Goal: Task Accomplishment & Management: Use online tool/utility

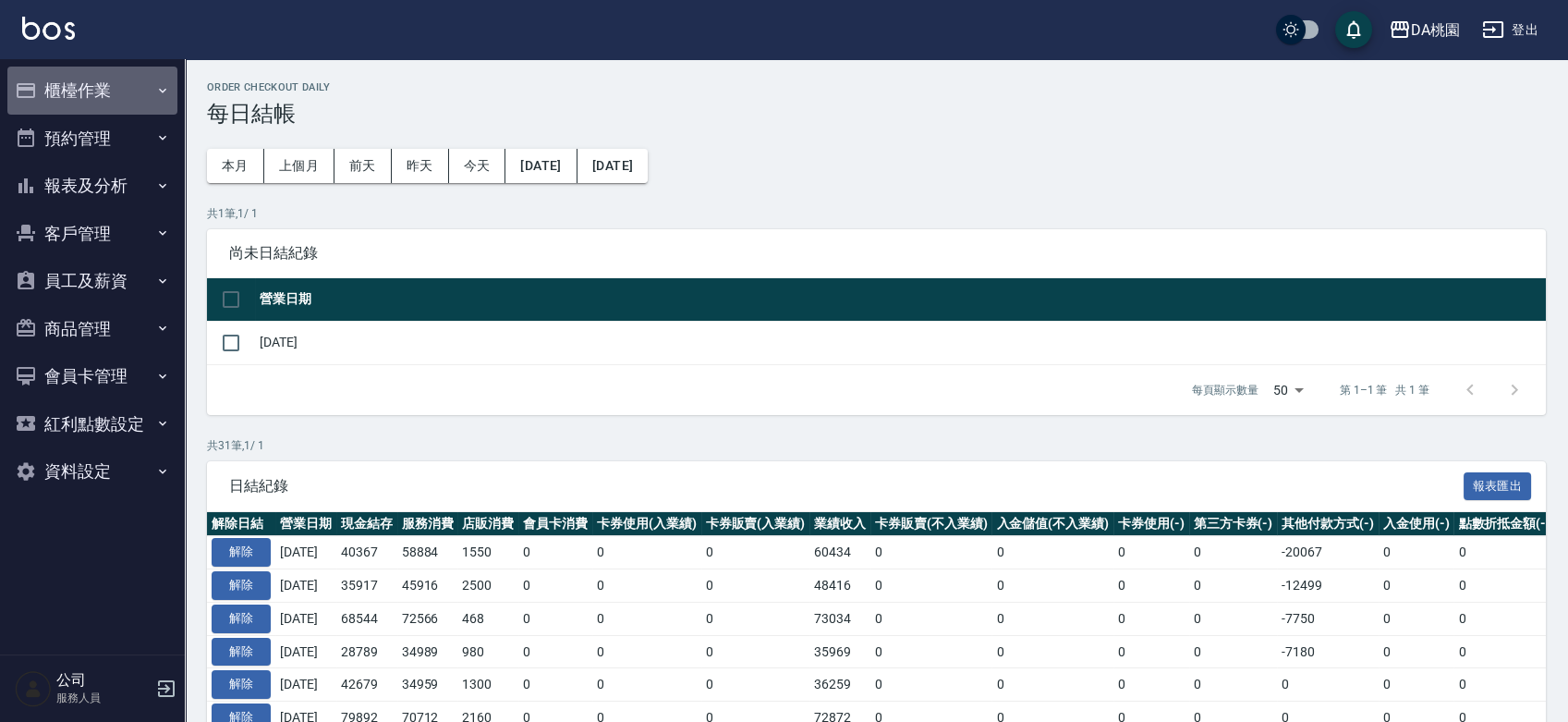
click at [123, 88] on button "櫃檯作業" at bounding box center [92, 90] width 170 height 49
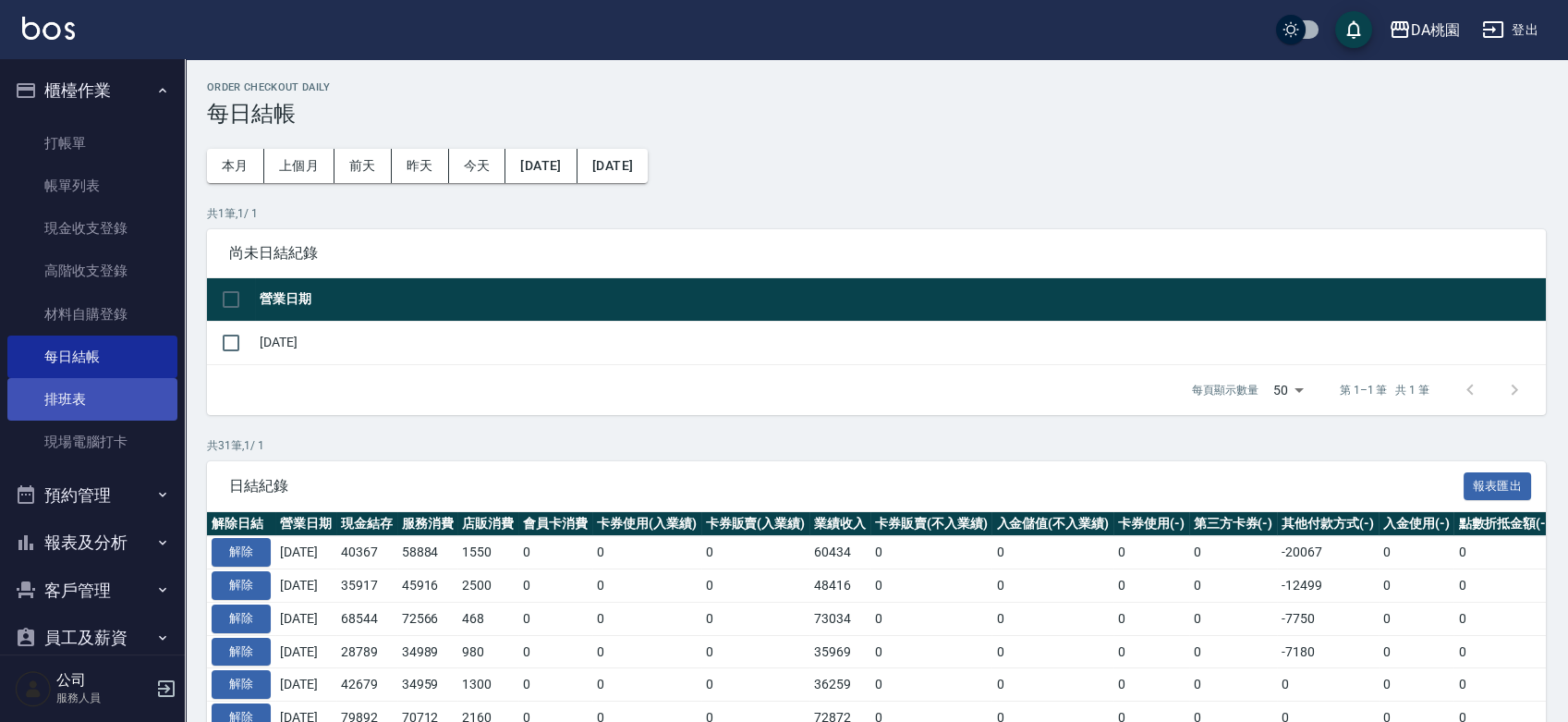
click at [55, 413] on link "排班表" at bounding box center [92, 399] width 170 height 43
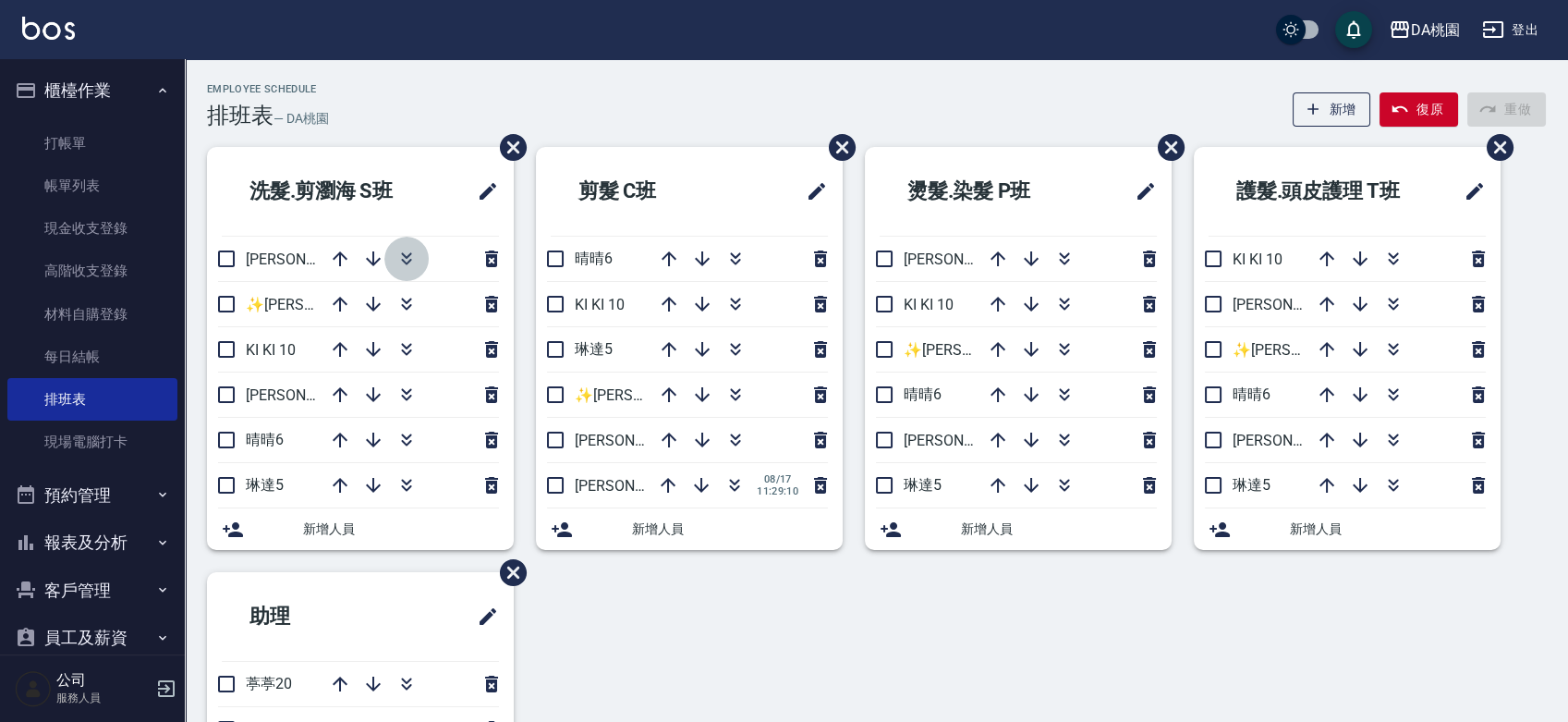
click at [402, 252] on icon "button" at bounding box center [406, 259] width 22 height 22
click at [735, 392] on icon "button" at bounding box center [735, 391] width 10 height 7
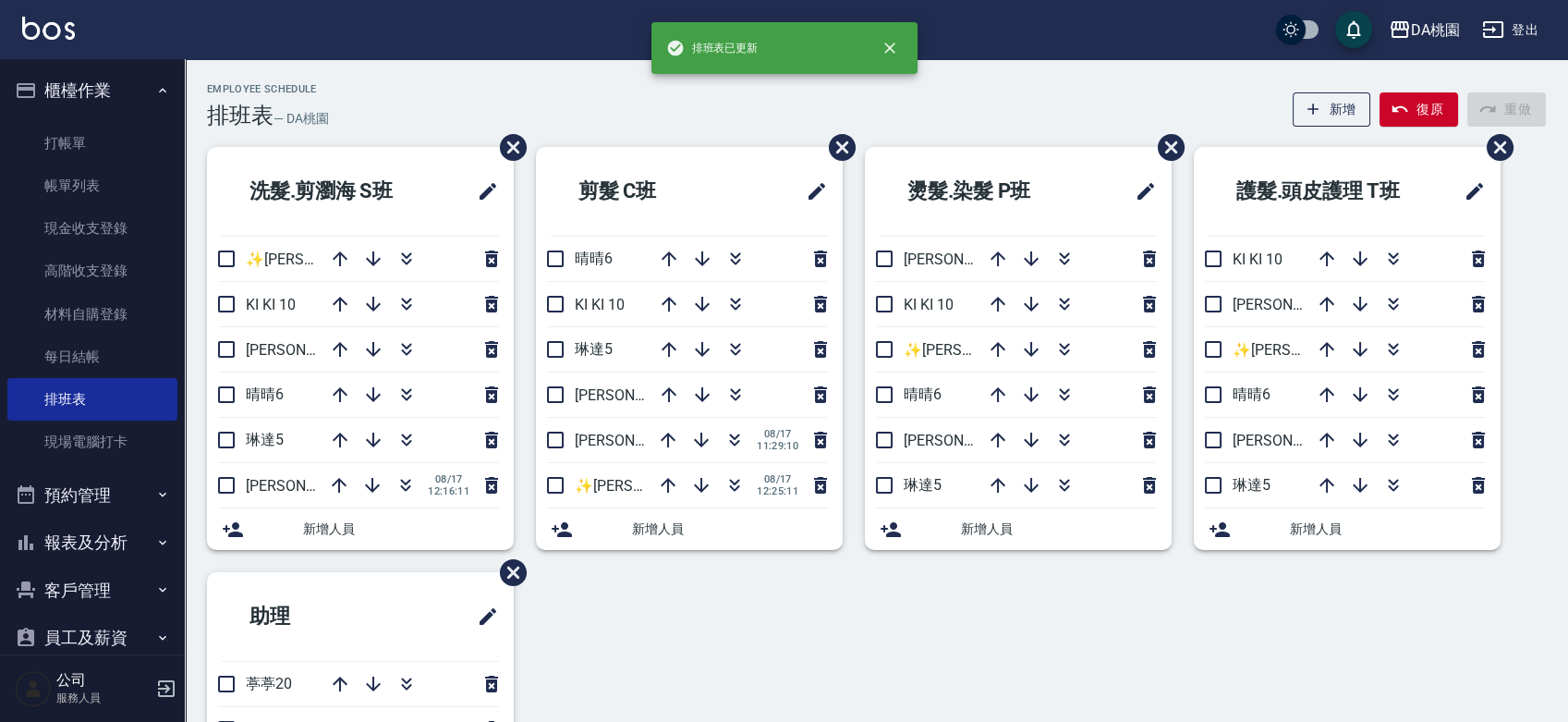
click at [740, 98] on div "Employee Schedule 排班表 — DA桃園 新增 復原 重做" at bounding box center [876, 105] width 1339 height 46
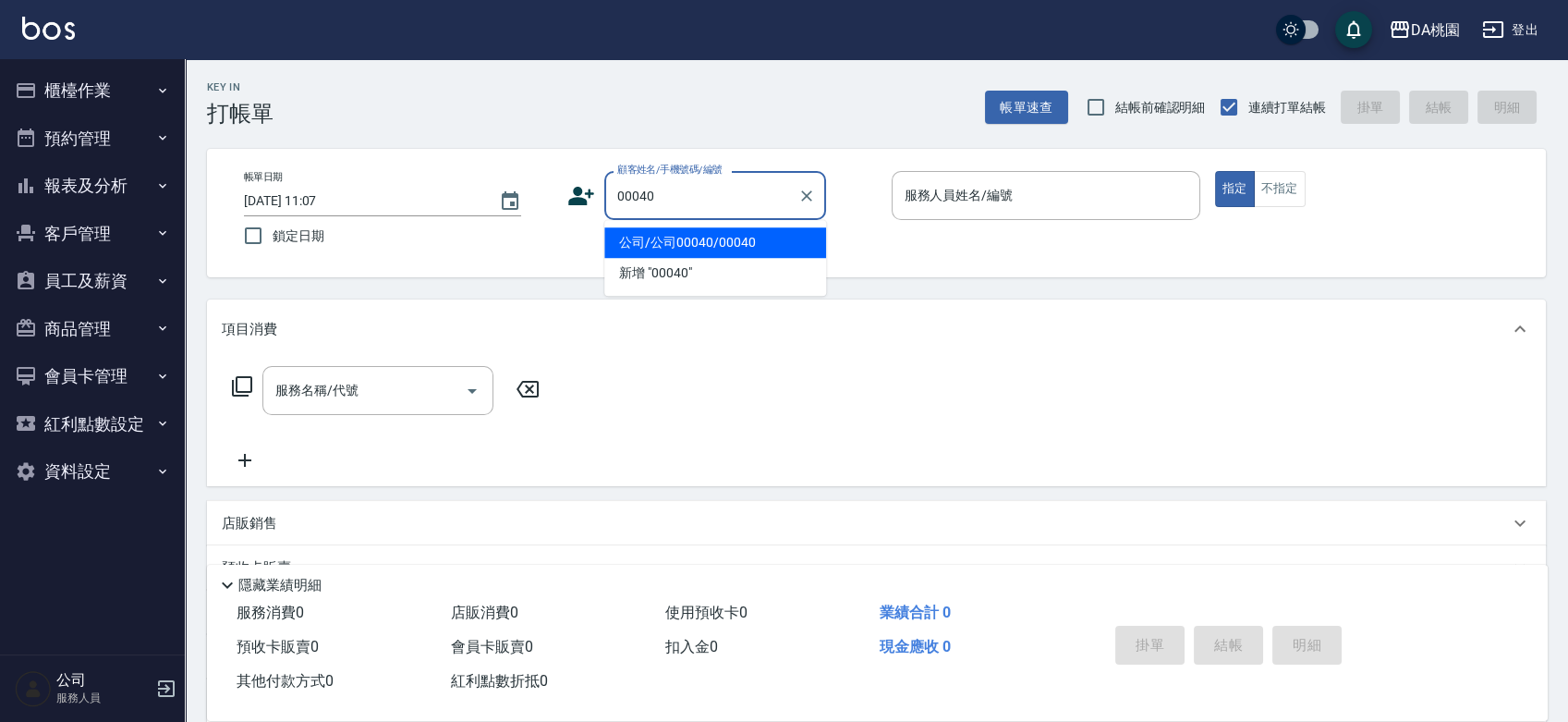
type input "公司/公司00040/00040"
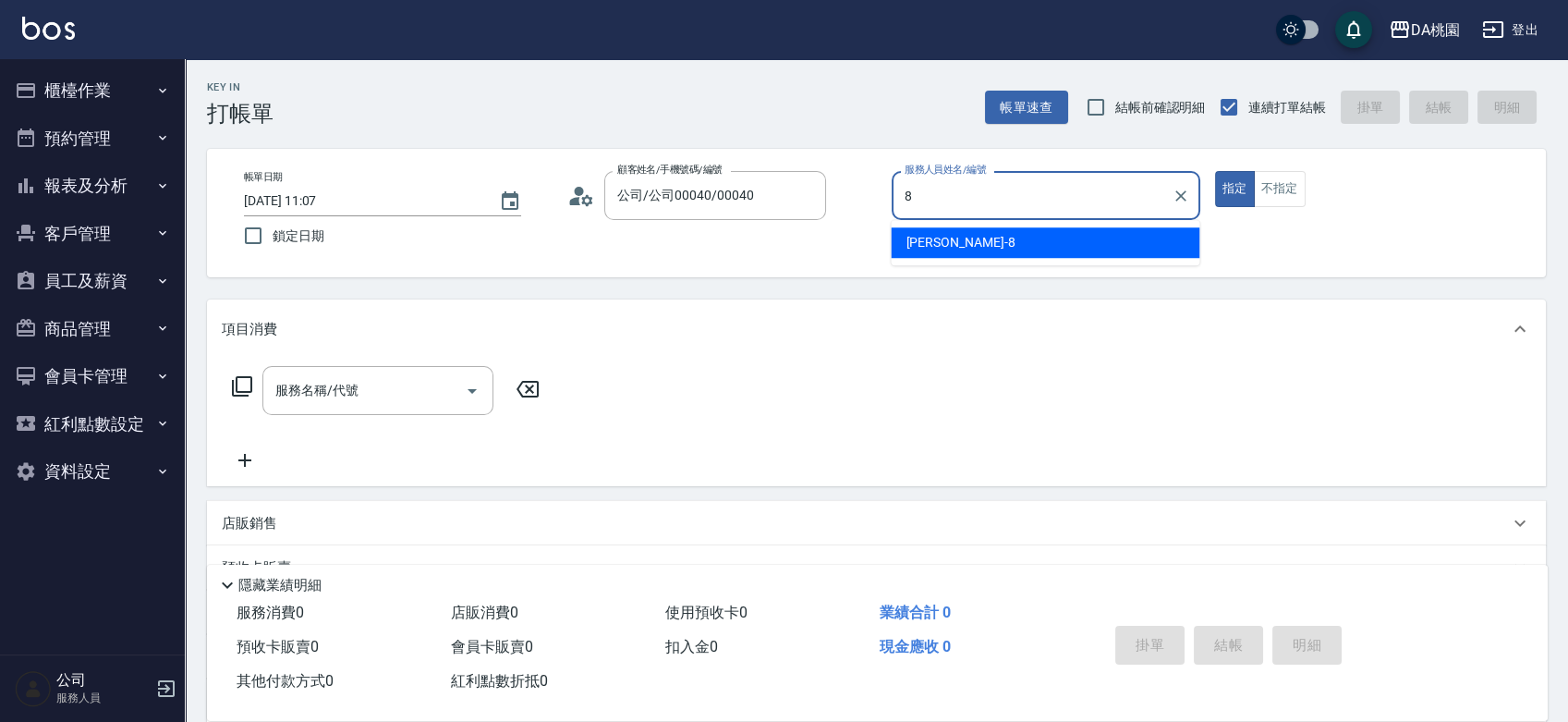
type input "[PERSON_NAME]-8"
type button "true"
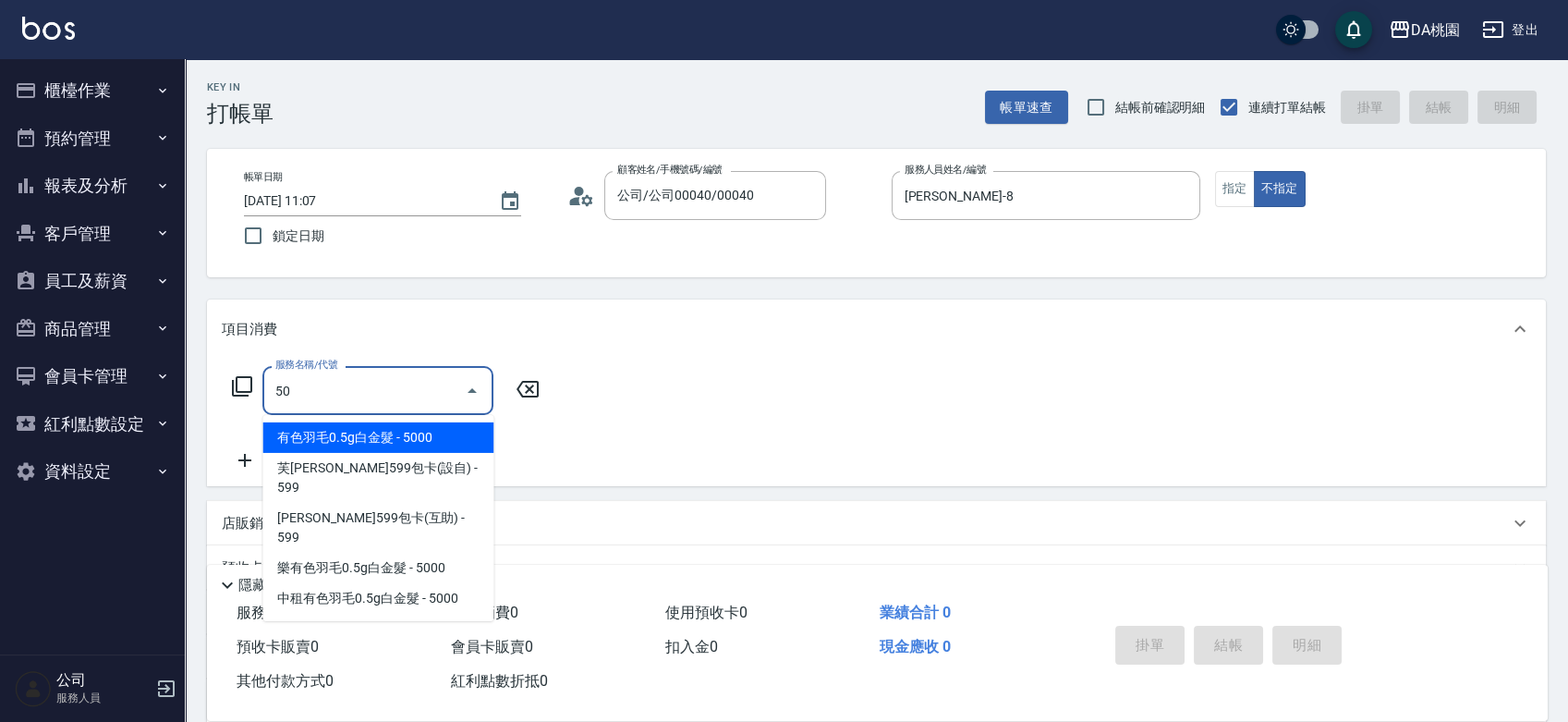
type input "501"
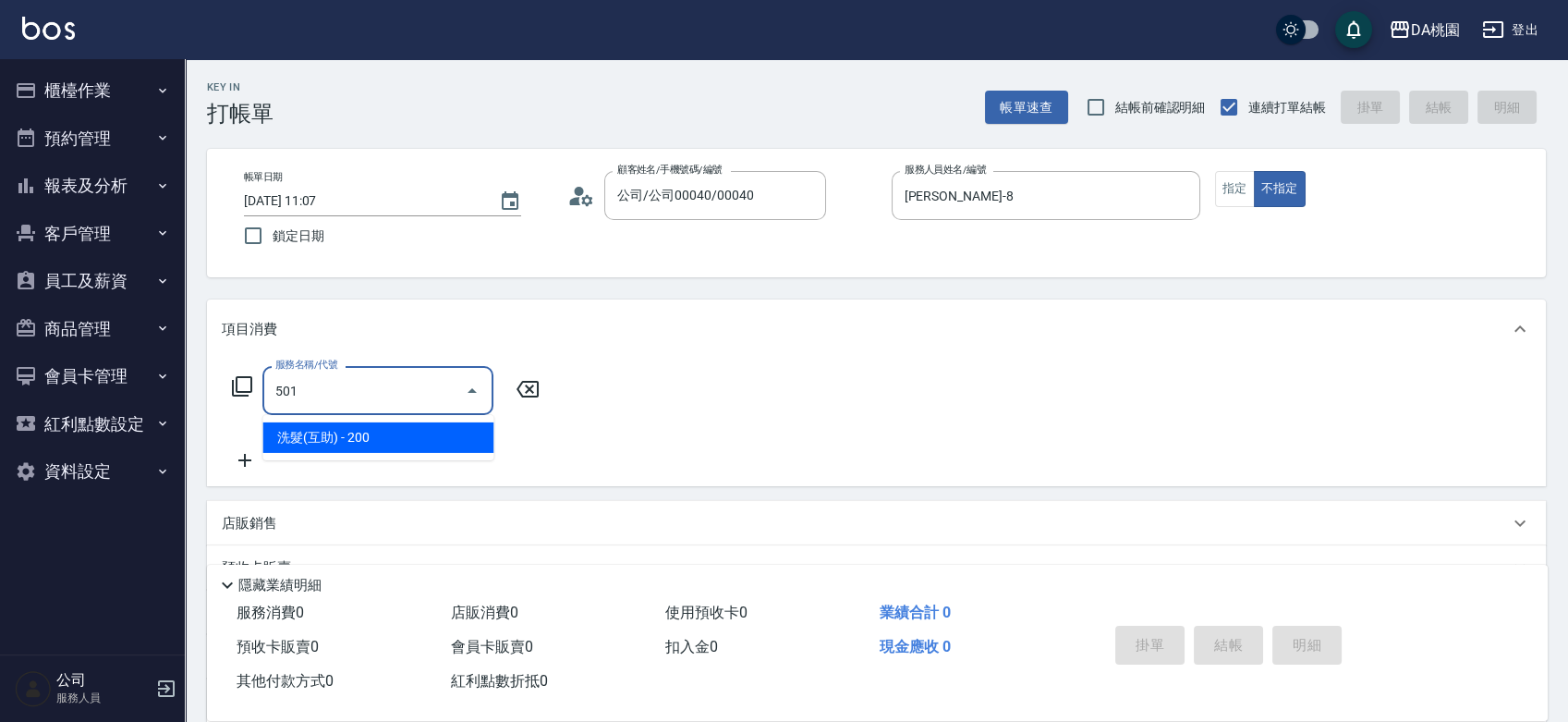
type input "20"
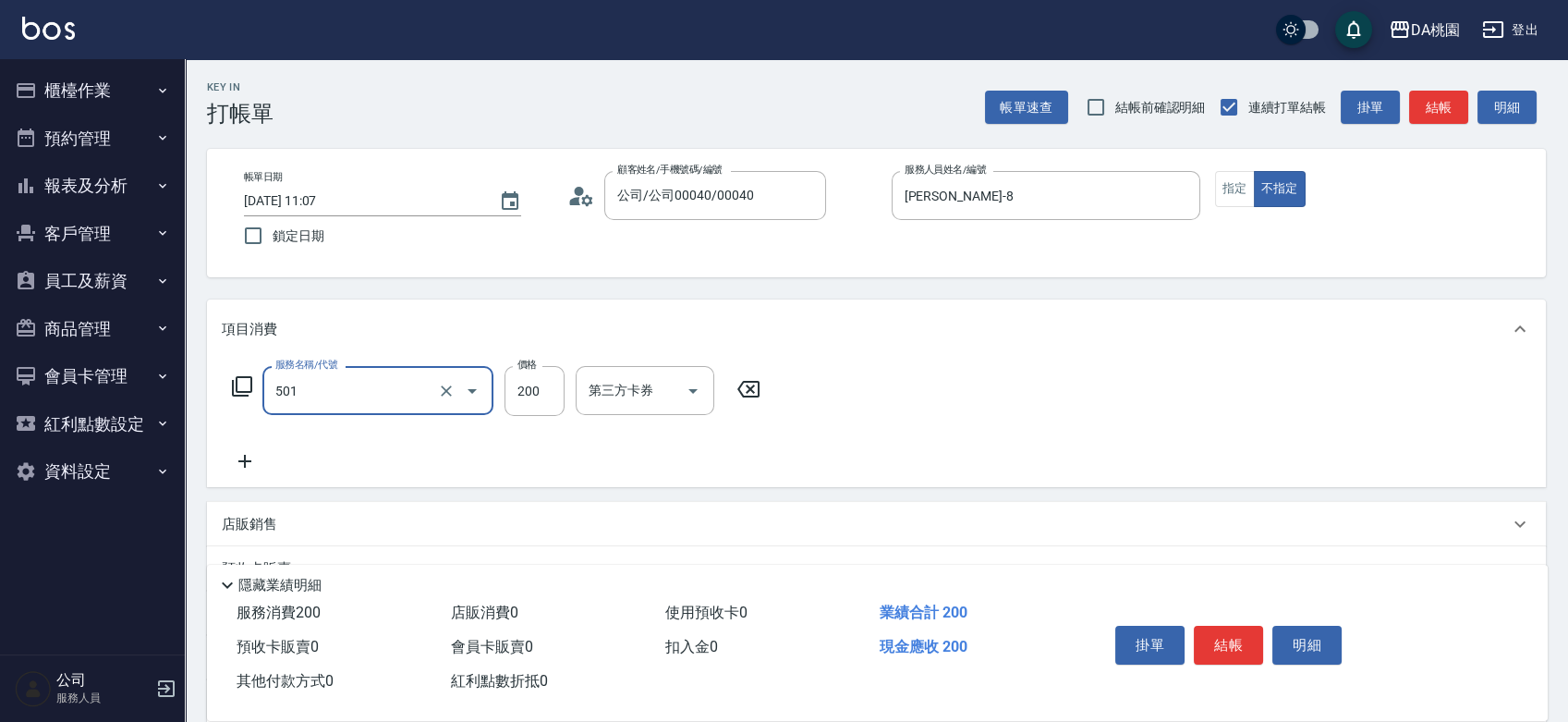
type input "洗髮(互助)(501)"
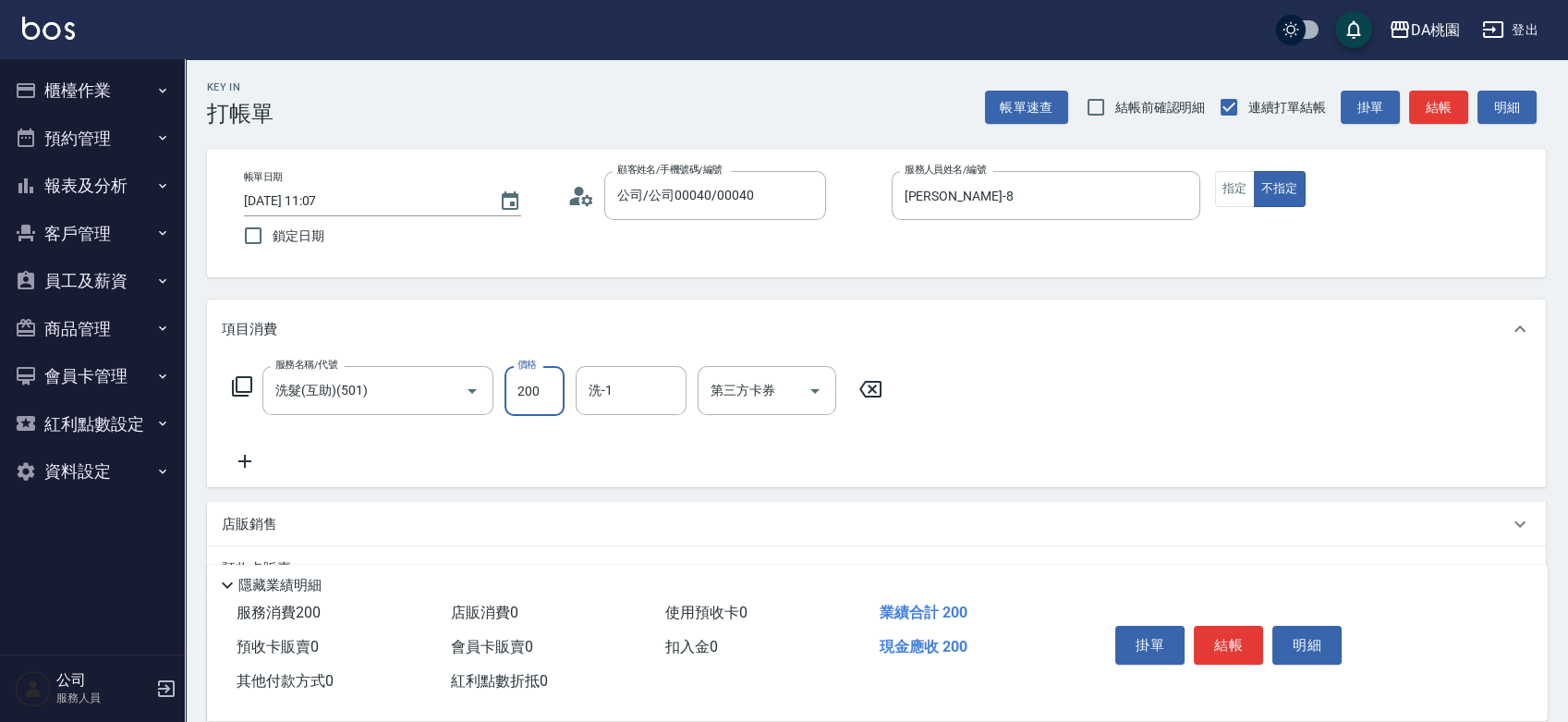
type input "0"
type input "35"
type input "30"
type input "350"
type input "可可-19"
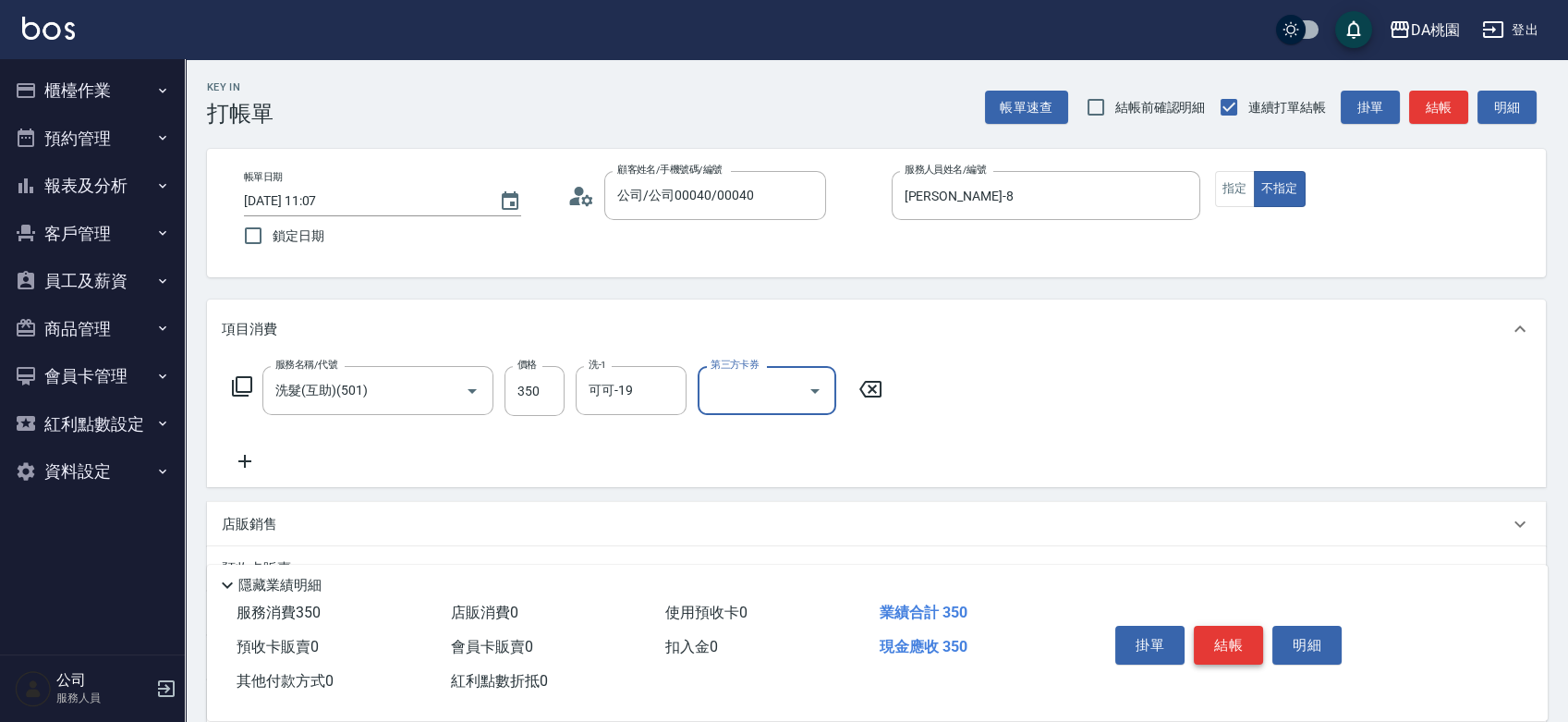
click at [1245, 643] on button "結帳" at bounding box center [1228, 646] width 69 height 39
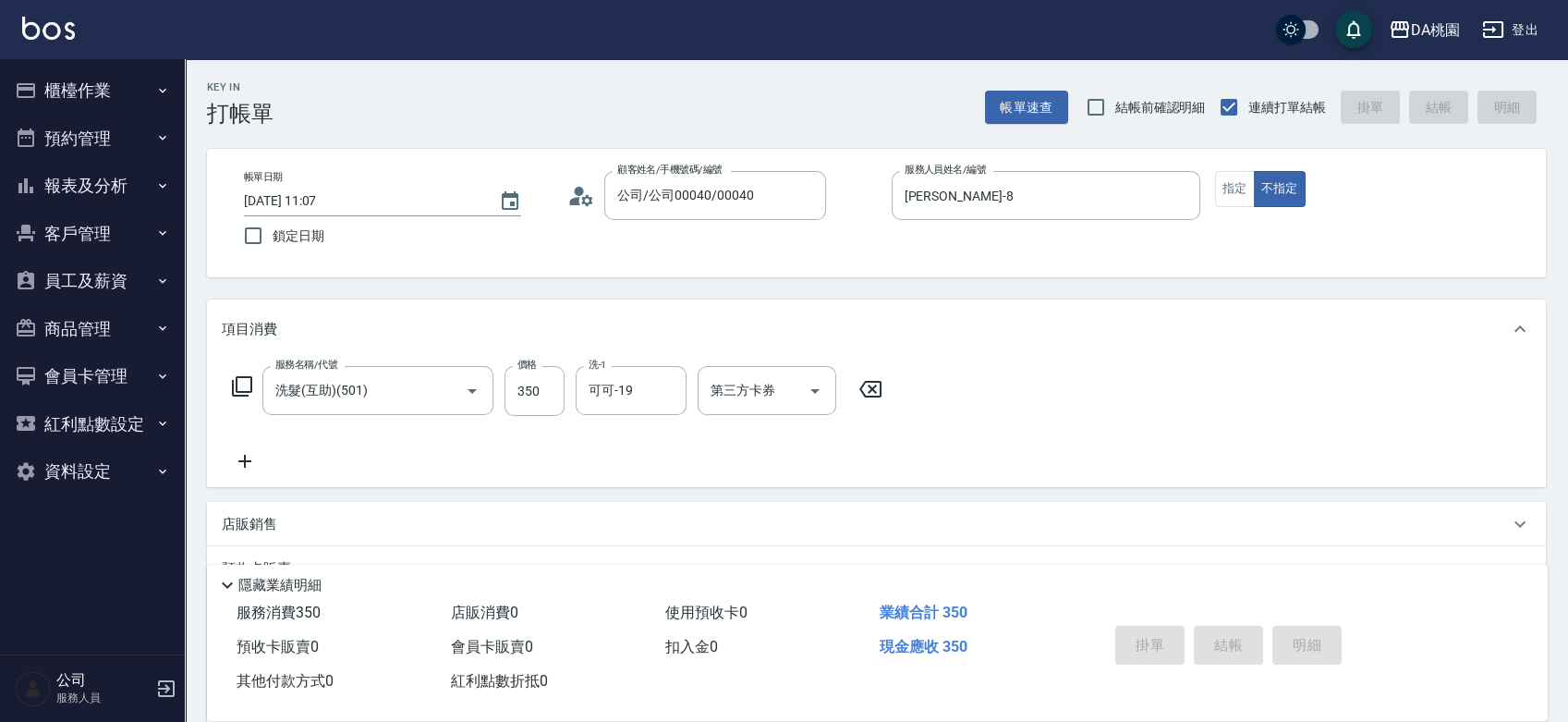
type input "2025/08/17 12:16"
type input "0"
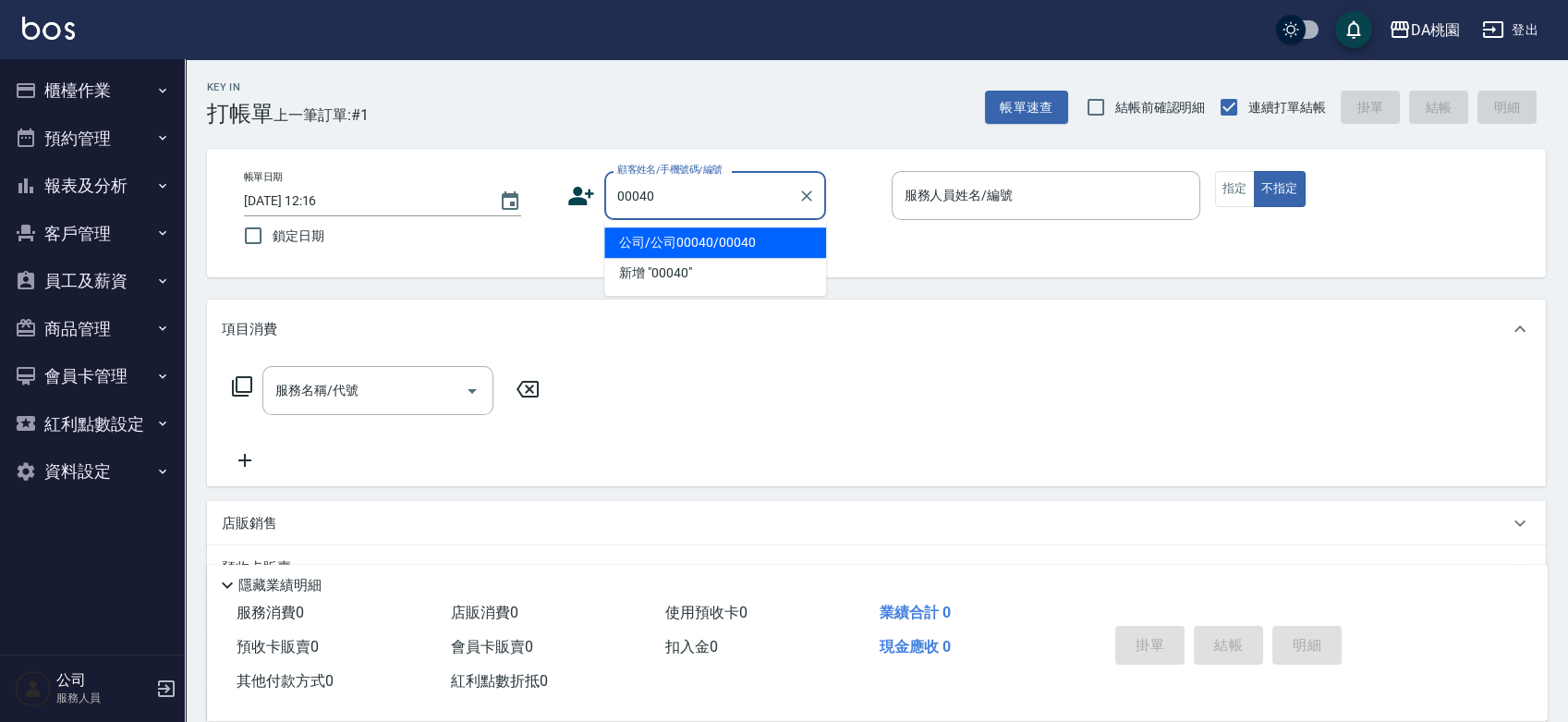
type input "公司/公司00040/00040"
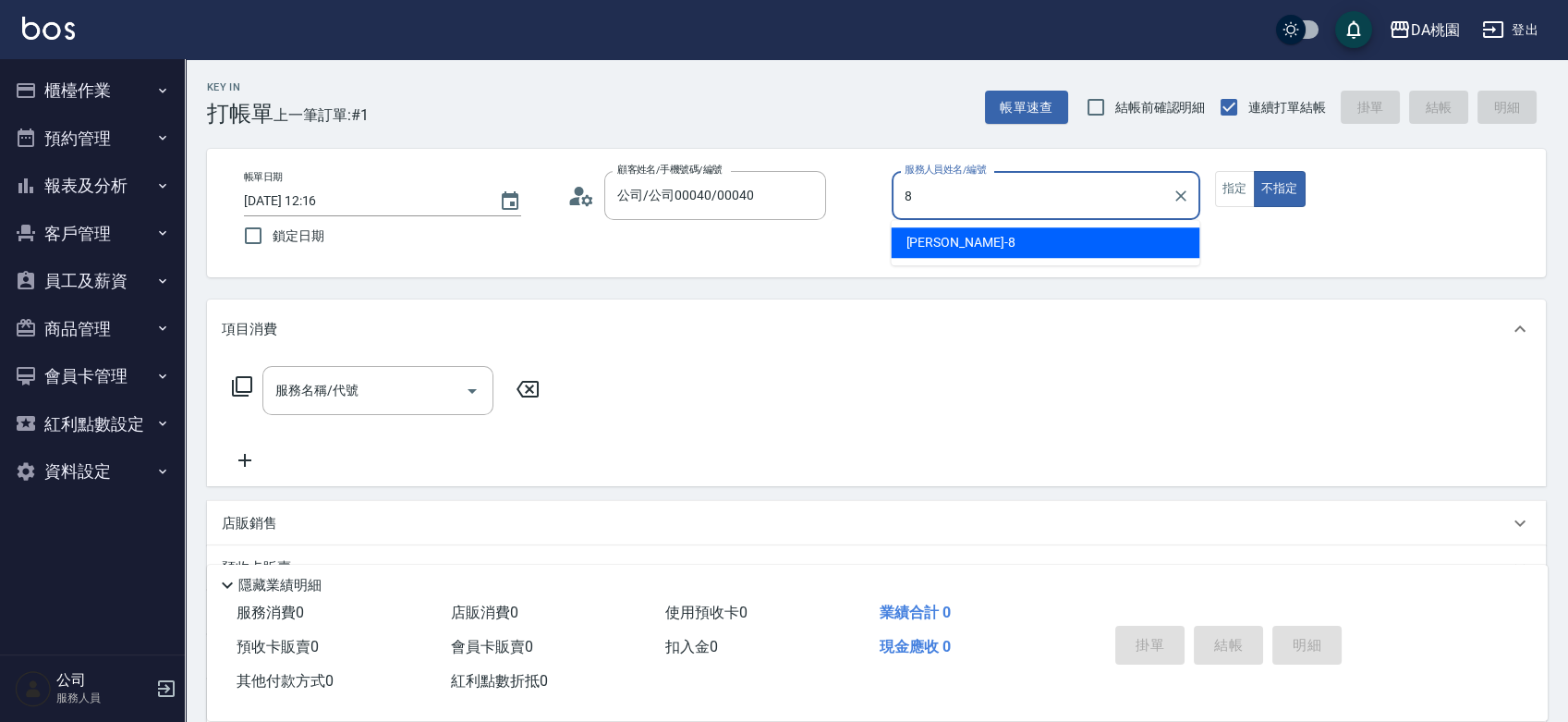
type input "桑妮-8"
type button "false"
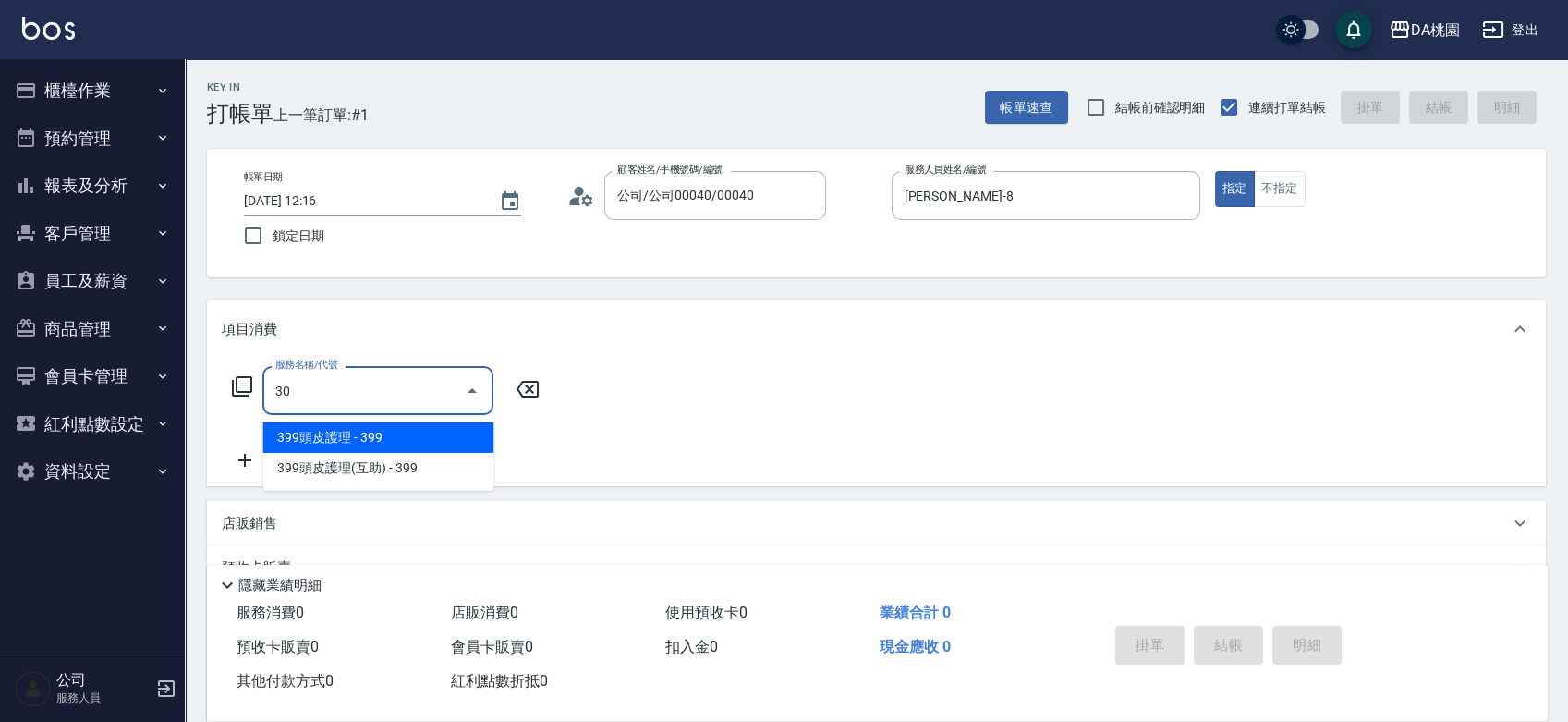
type input "303"
type input "30"
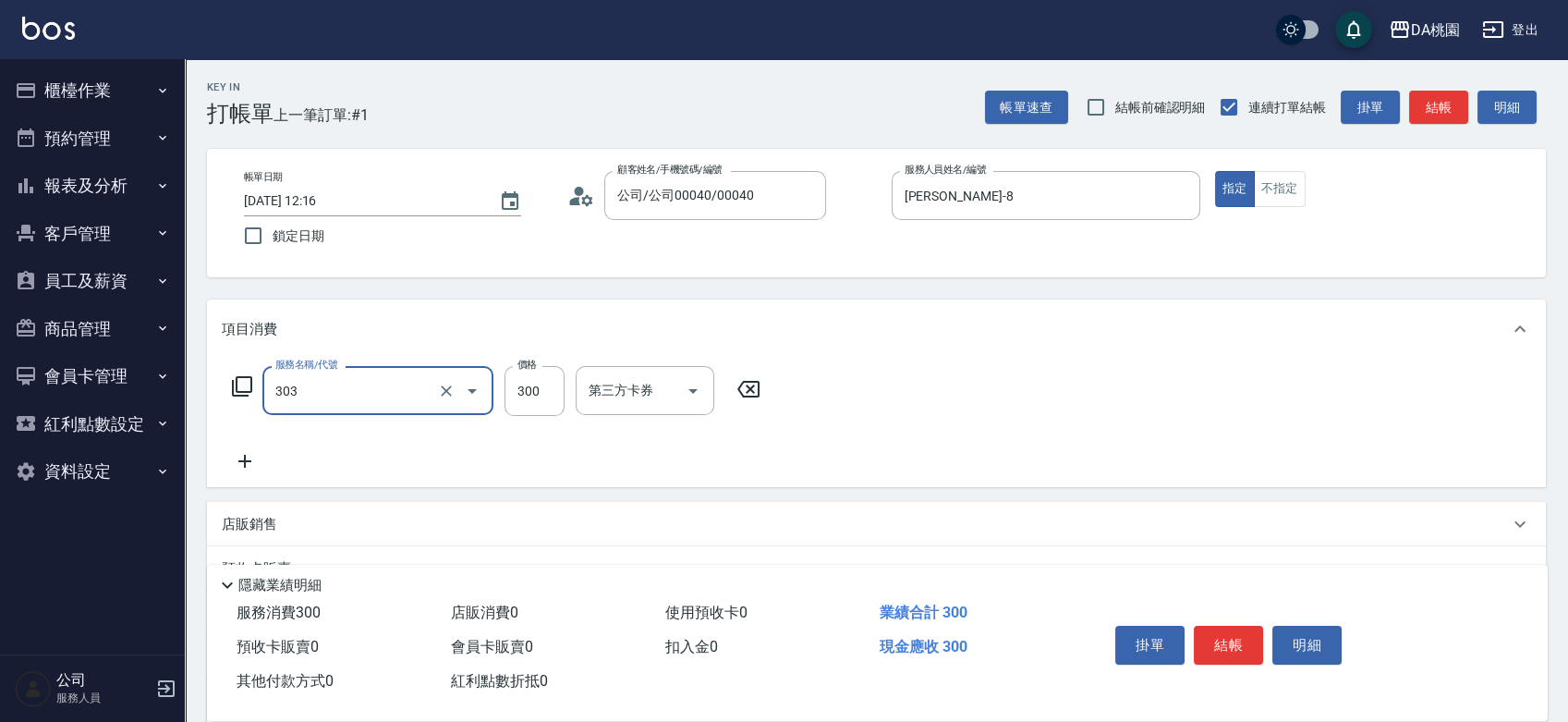
type input "A級剪髮(303)"
type input "0"
type input "35"
type input "30"
type input "350"
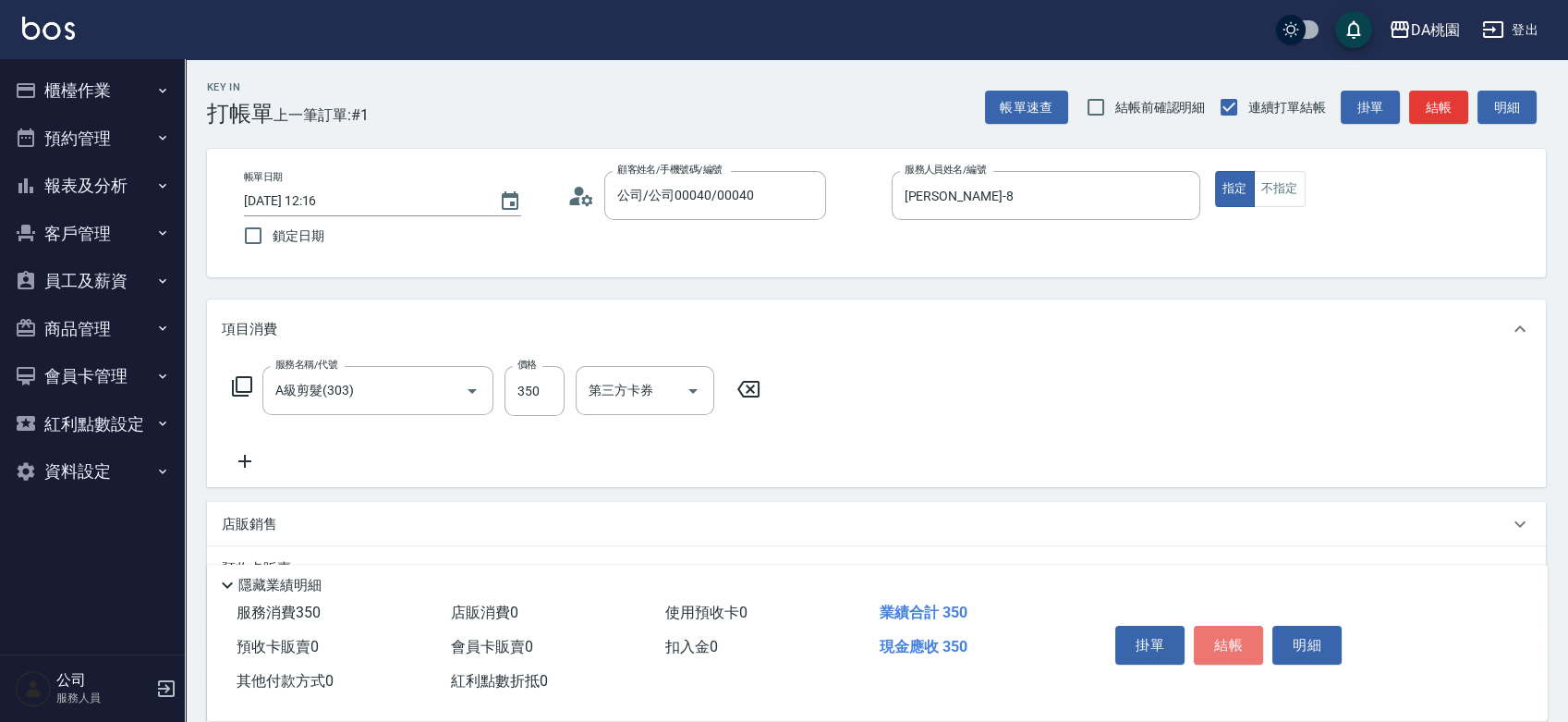
click at [1249, 643] on button "結帳" at bounding box center [1228, 646] width 69 height 39
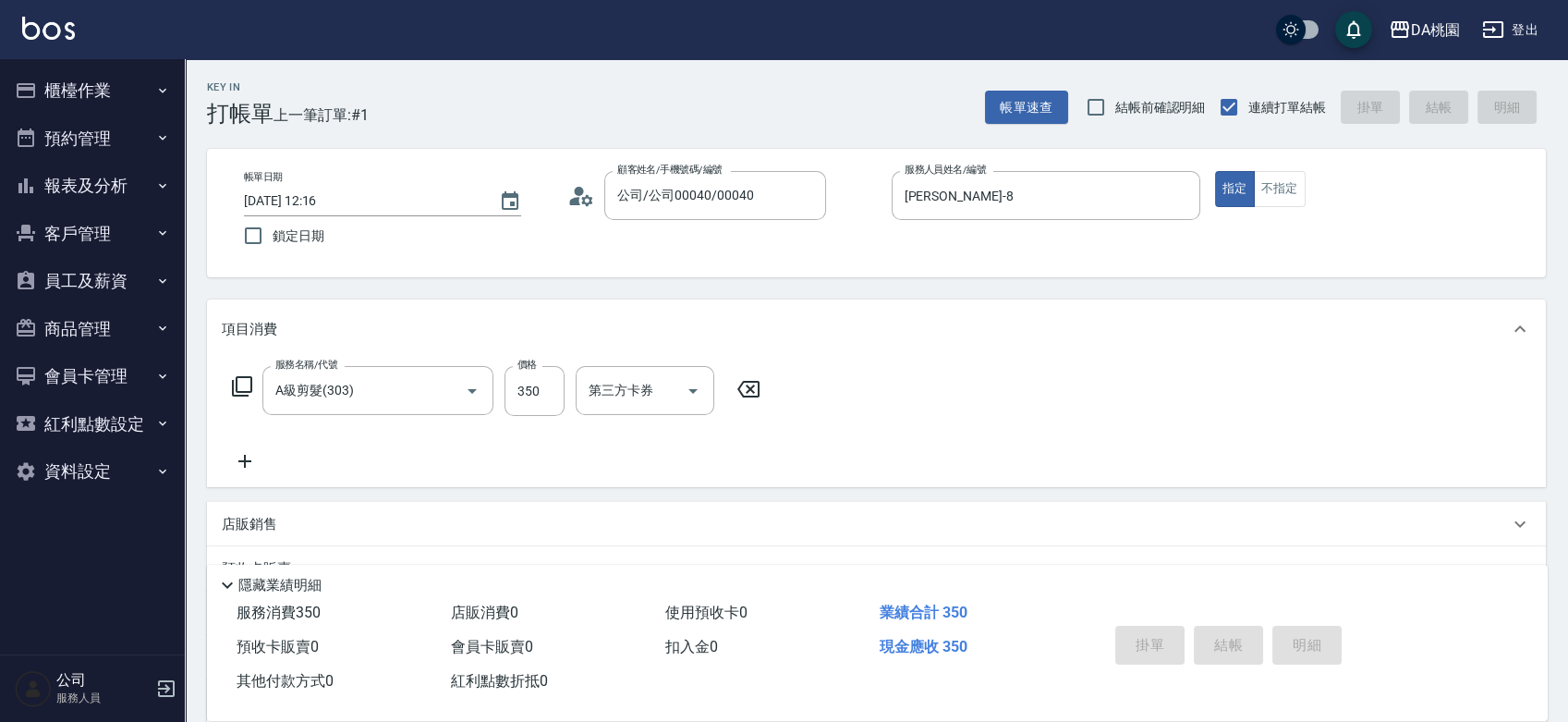
type input "0"
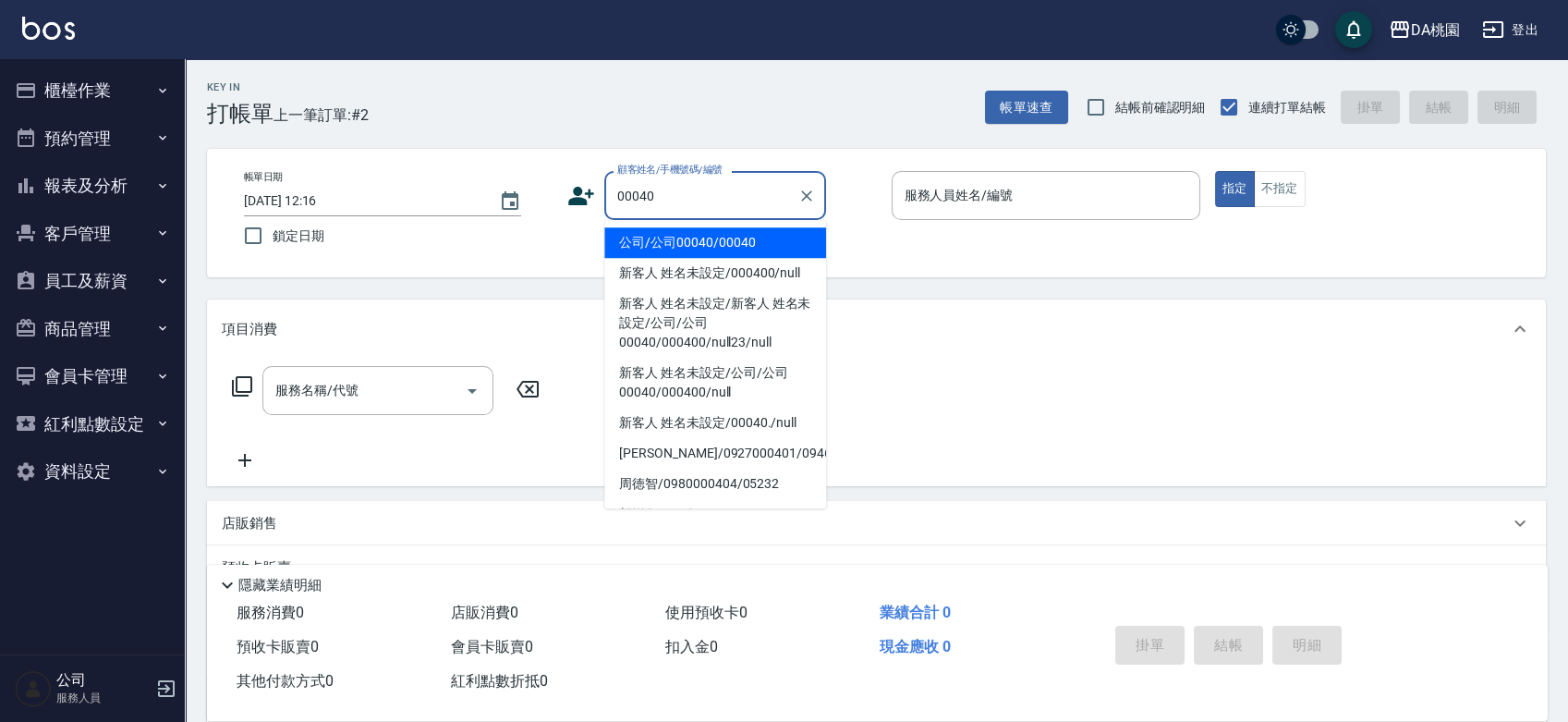
type input "公司/公司00040/00040"
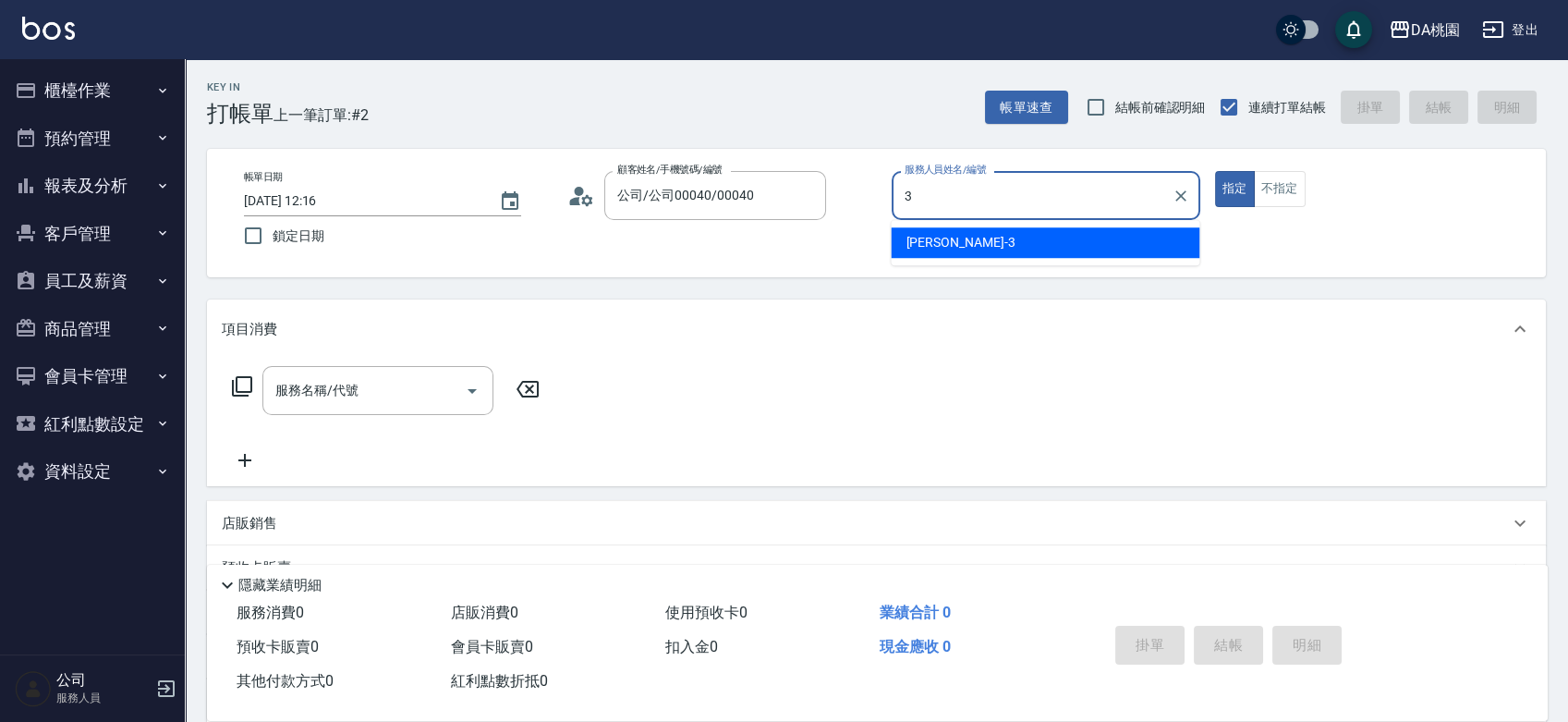
type input "愛莉絲-3"
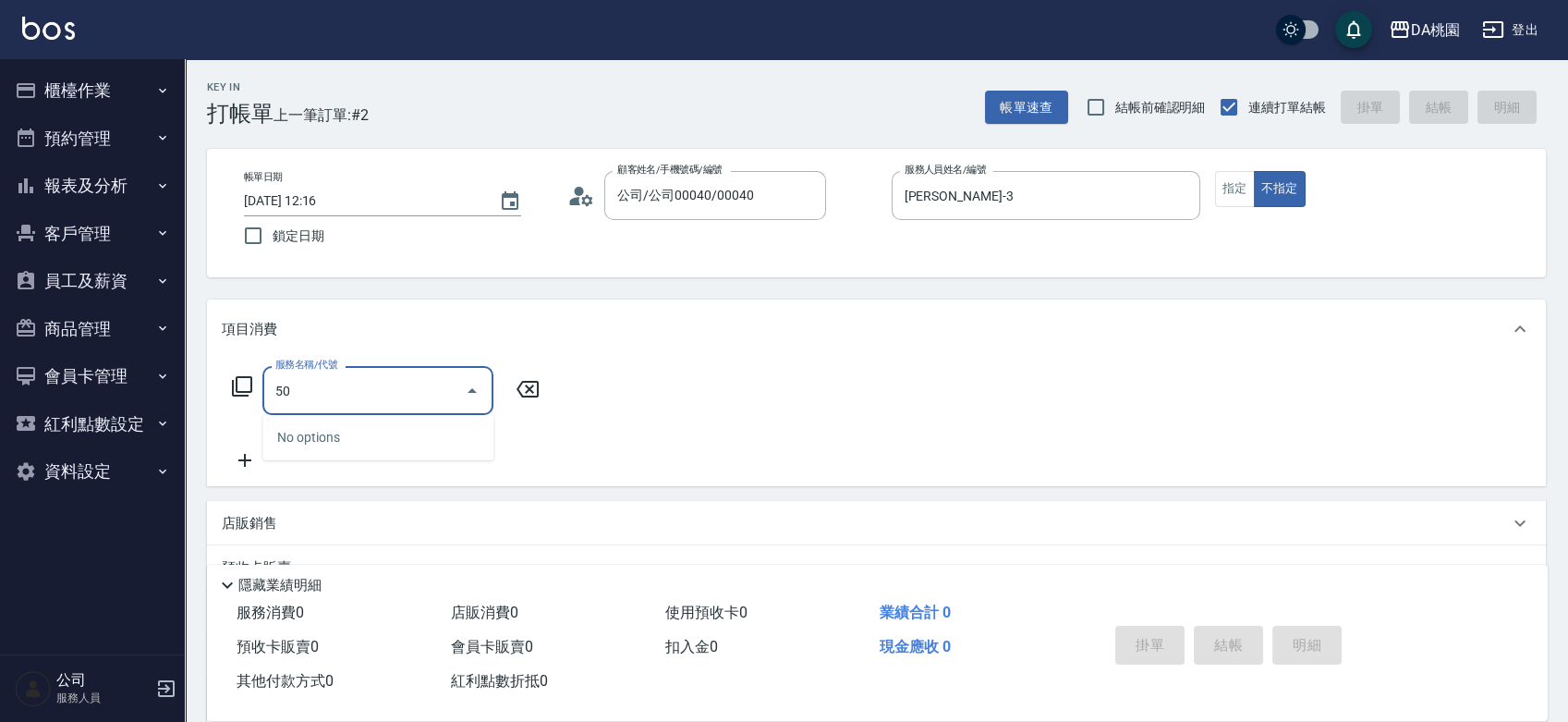
type input "501"
type input "20"
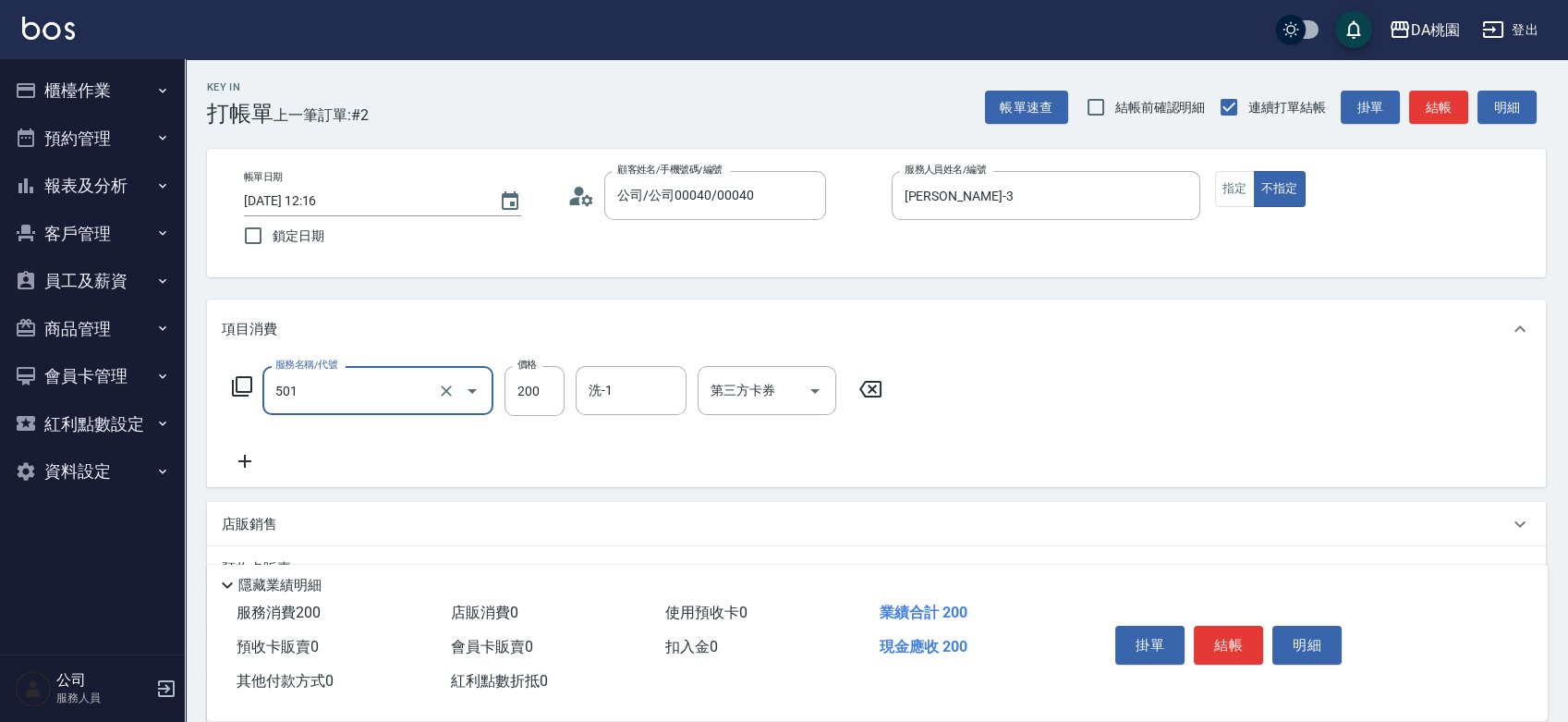
type input "洗髮(互助)(501)"
type input "2"
type input "0"
type input "25"
type input "20"
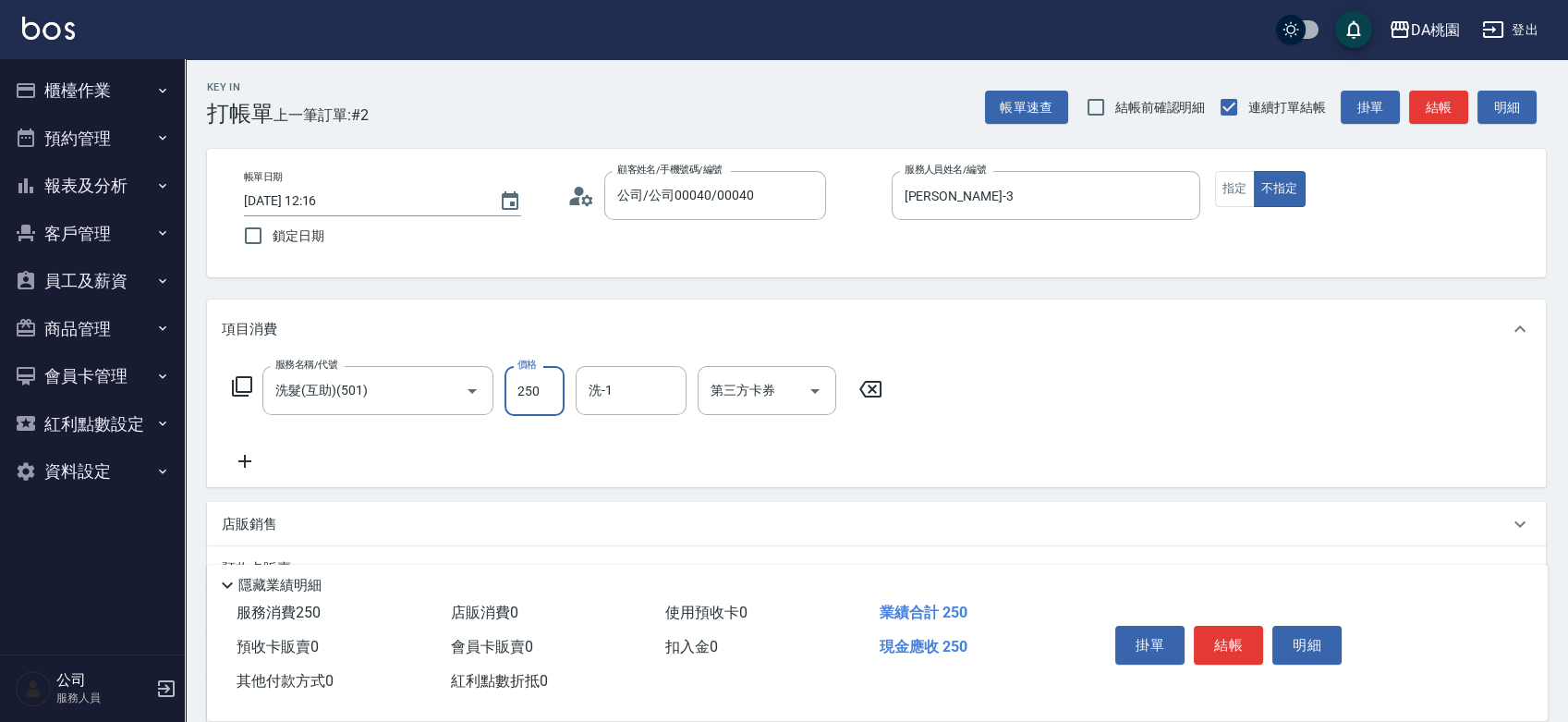
type input "250"
type input "葶葶-20"
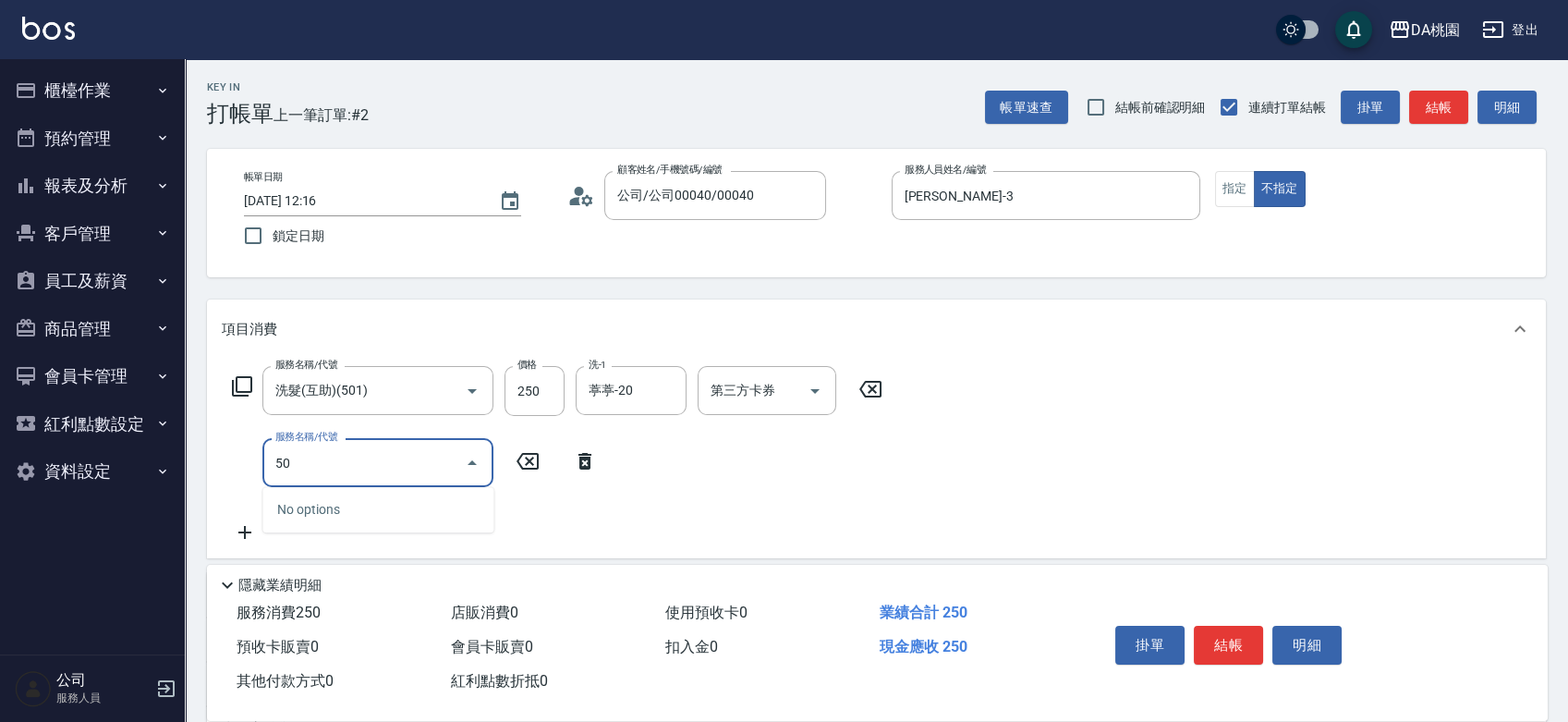
type input "504"
type input "30"
type input "潤絲(互助)(504)"
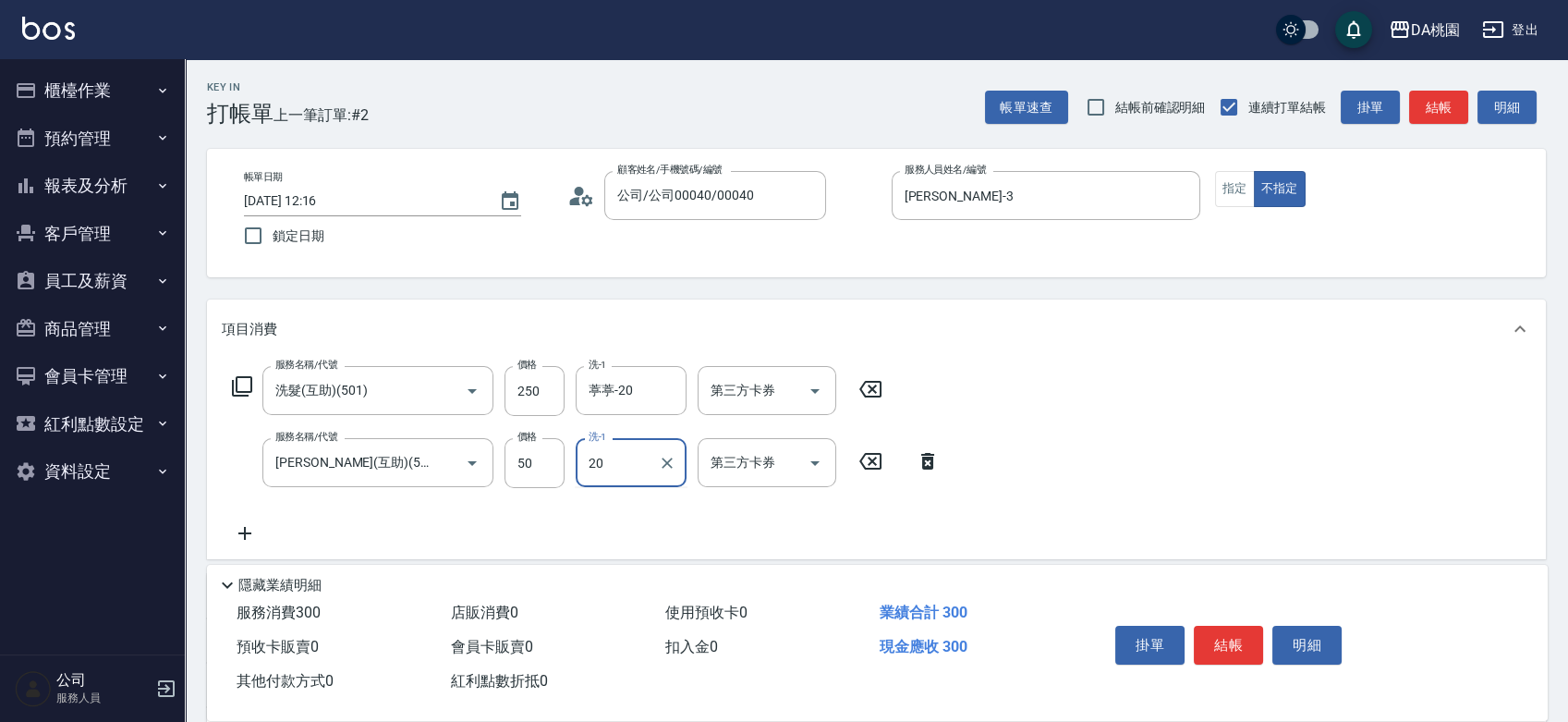
type input "葶葶-20"
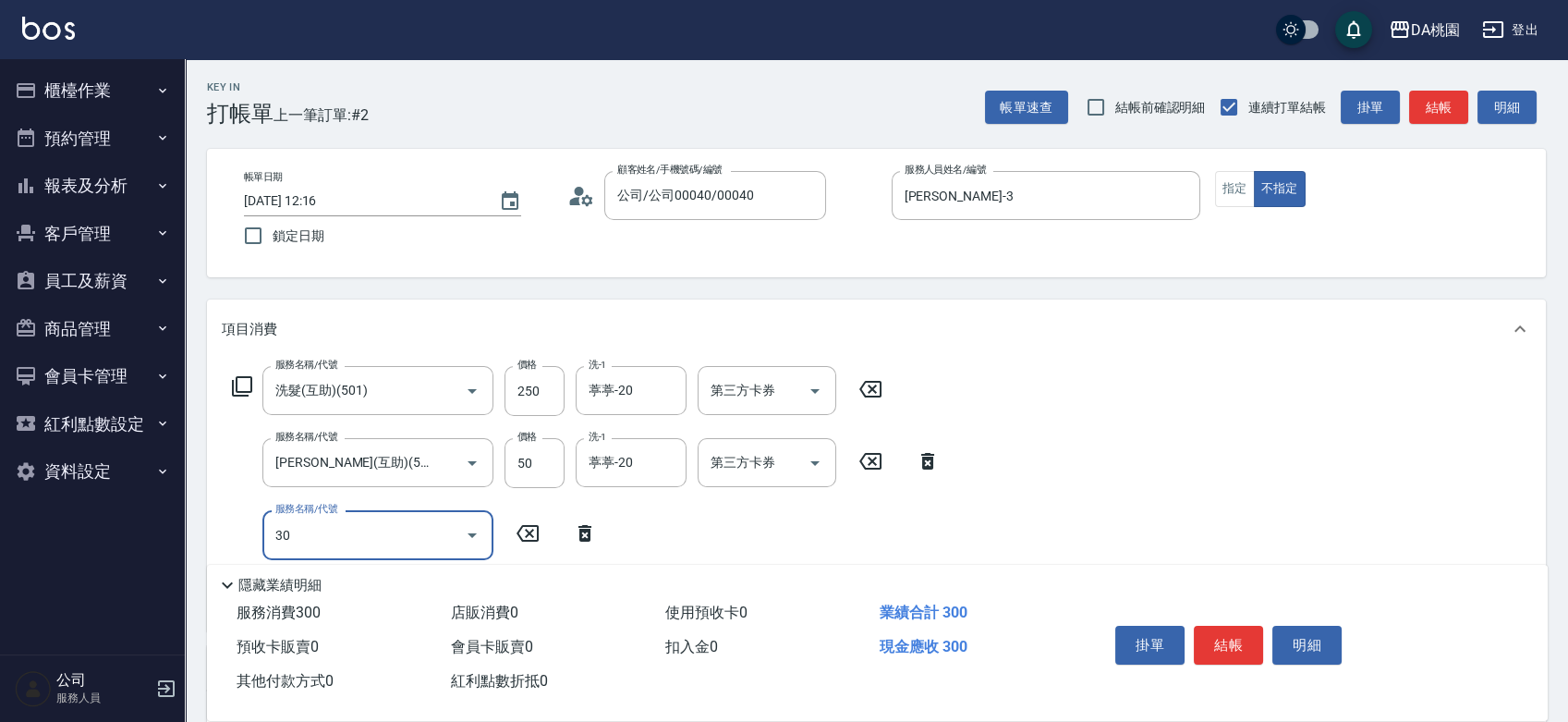
type input "303"
type input "60"
type input "A級剪髮(303)"
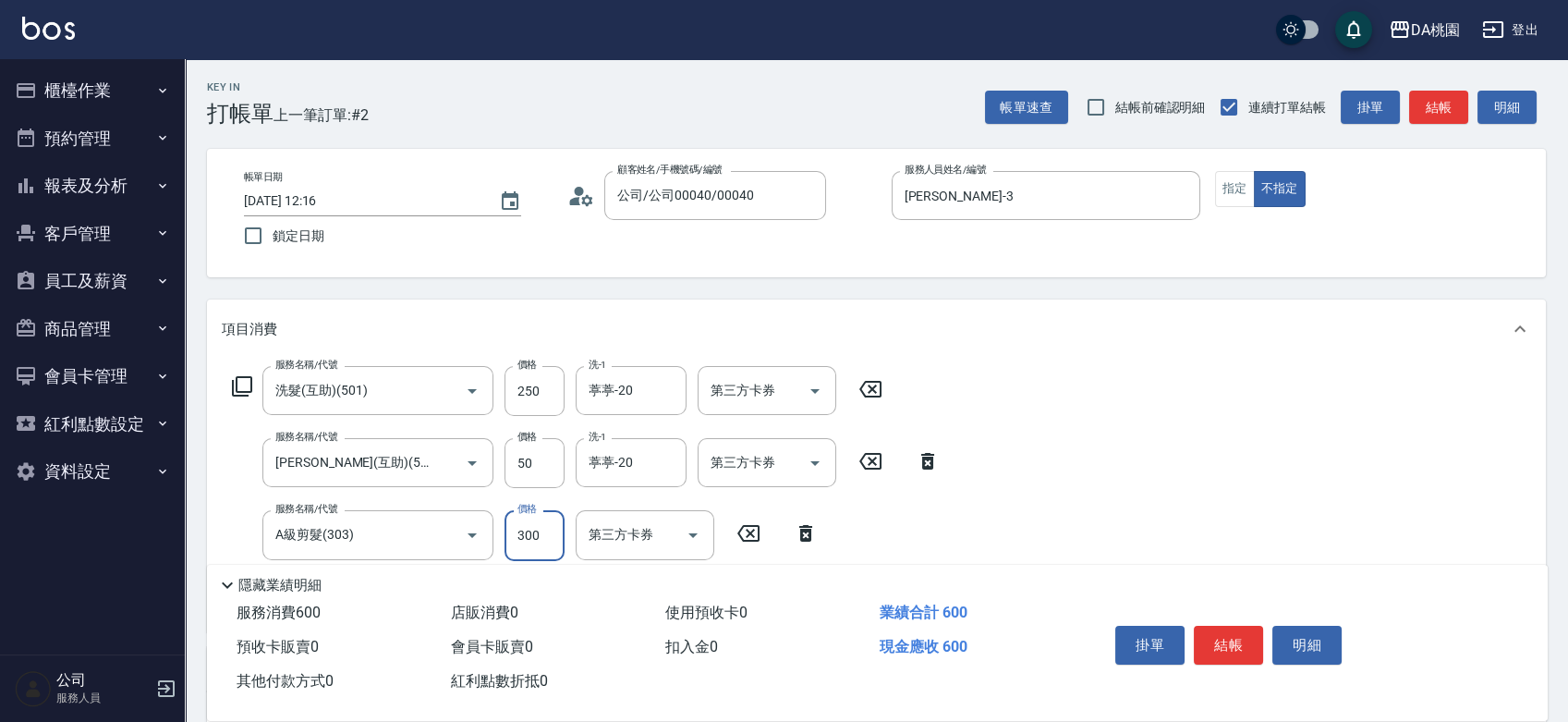
type input "30"
type input "350"
type input "60"
click at [1249, 643] on button "結帳" at bounding box center [1228, 646] width 69 height 39
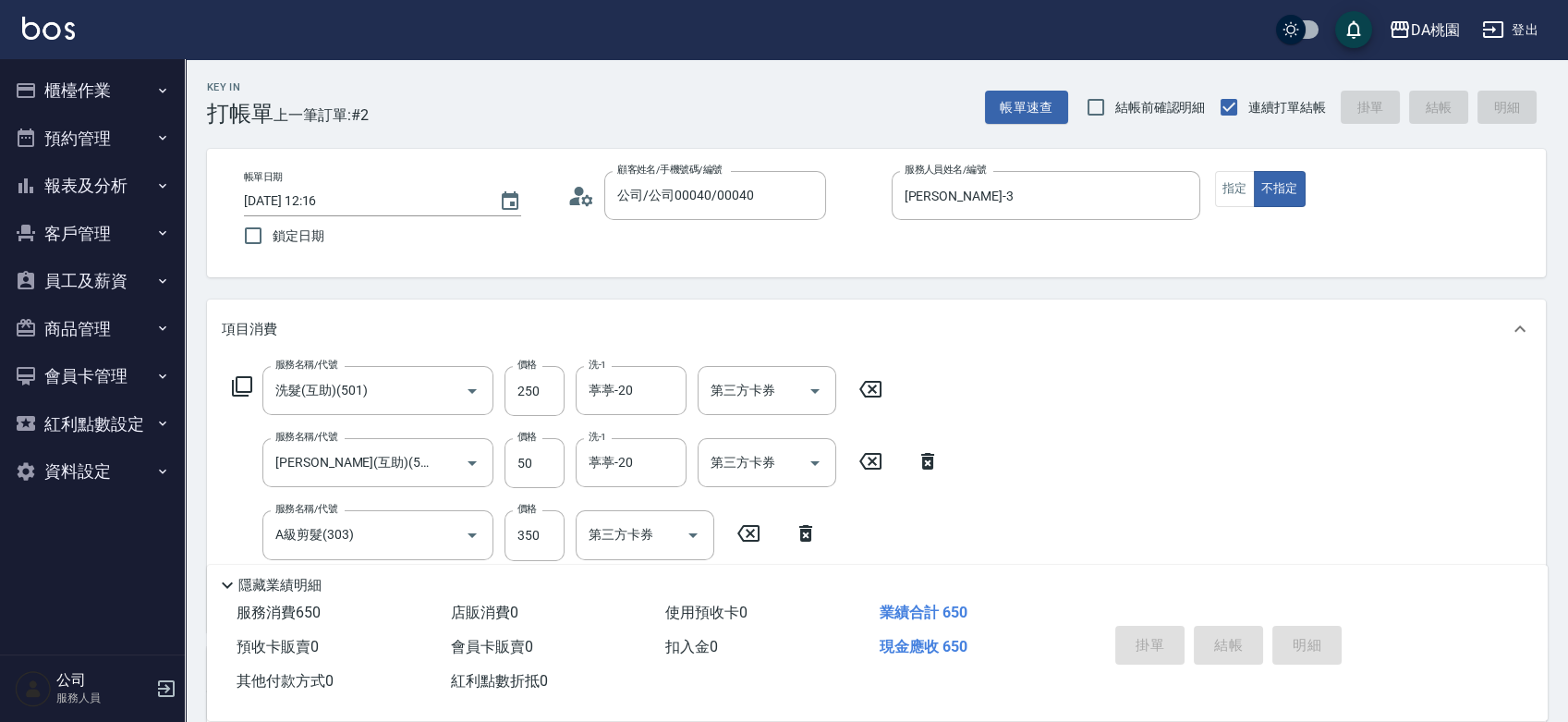
type input "0"
